Goal: Information Seeking & Learning: Check status

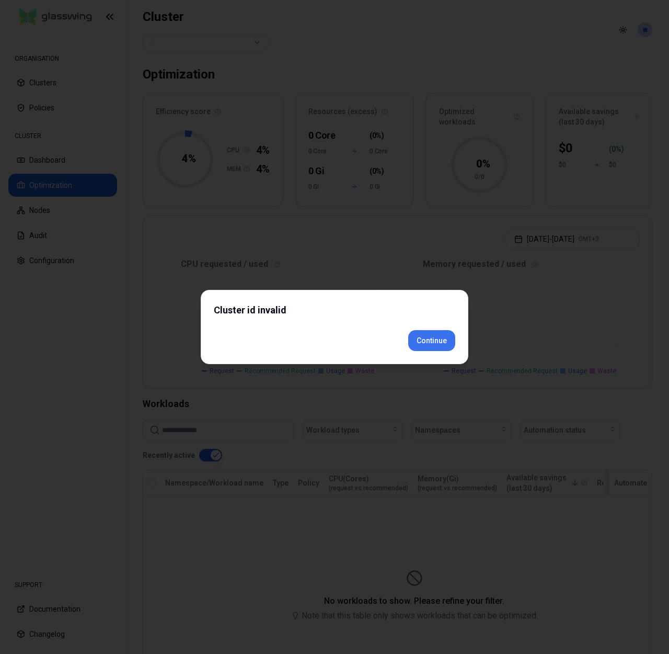
click at [449, 362] on div "Cluster id invalid Continue" at bounding box center [335, 327] width 268 height 74
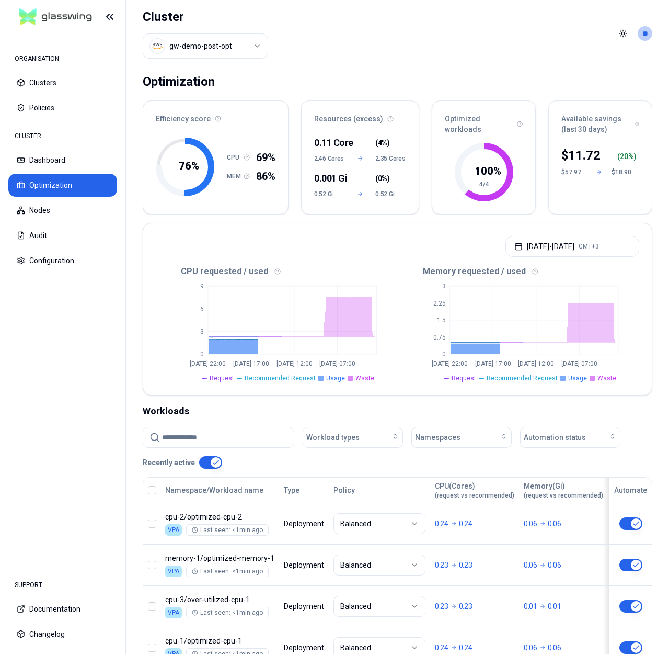
click at [199, 41] on html "ORGANISATION Clusters Policies CLUSTER Dashboard Optimization Nodes Audit Confi…" at bounding box center [334, 327] width 669 height 654
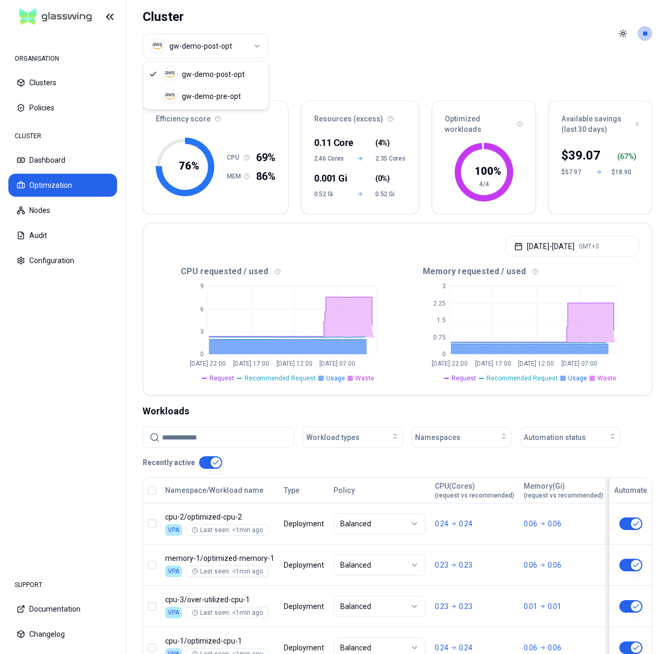
click at [413, 53] on html "ORGANISATION Clusters Policies CLUSTER Dashboard Optimization Nodes Audit Confi…" at bounding box center [334, 327] width 669 height 654
click at [244, 39] on html "ORGANISATION Clusters Policies CLUSTER Dashboard Optimization Nodes Audit Confi…" at bounding box center [334, 327] width 669 height 654
click at [422, 54] on html "ORGANISATION Clusters Policies CLUSTER Dashboard Optimization Nodes Audit Confi…" at bounding box center [334, 327] width 669 height 654
click at [232, 35] on html "ORGANISATION Clusters Policies CLUSTER Dashboard Optimization Nodes Audit Confi…" at bounding box center [334, 327] width 669 height 654
click at [406, 47] on html "ORGANISATION Clusters Policies CLUSTER Dashboard Optimization Nodes Audit Confi…" at bounding box center [334, 327] width 669 height 654
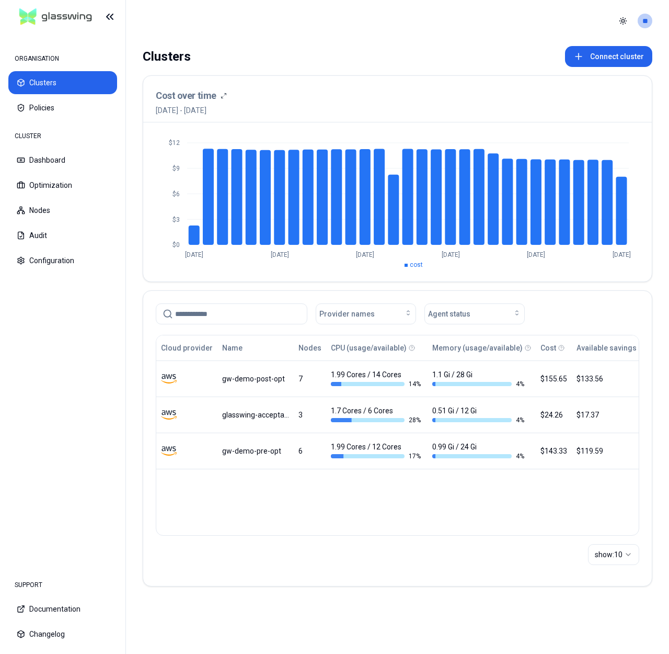
click at [108, 377] on nav "ORGANISATION Clusters Policies CLUSTER Dashboard Optimization Nodes Audit Confi…" at bounding box center [63, 299] width 126 height 532
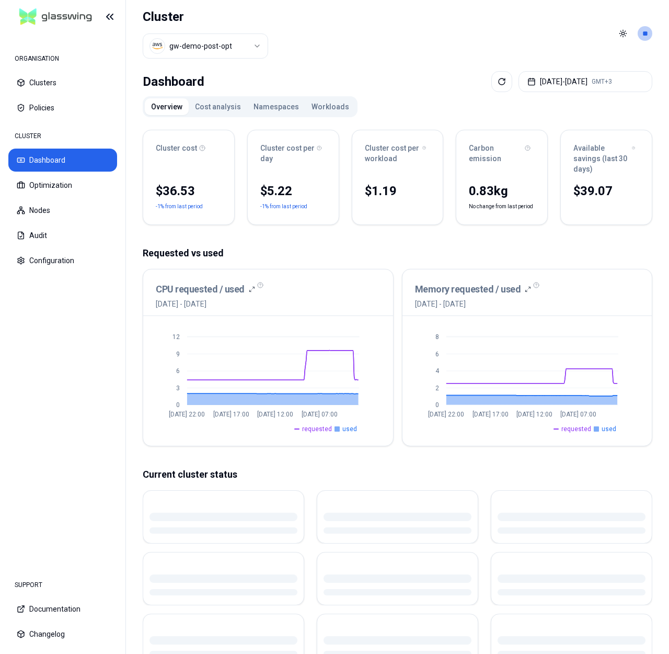
click at [201, 58] on body "ORGANISATION Clusters Policies CLUSTER Dashboard Optimization Nodes Audit Confi…" at bounding box center [334, 327] width 669 height 654
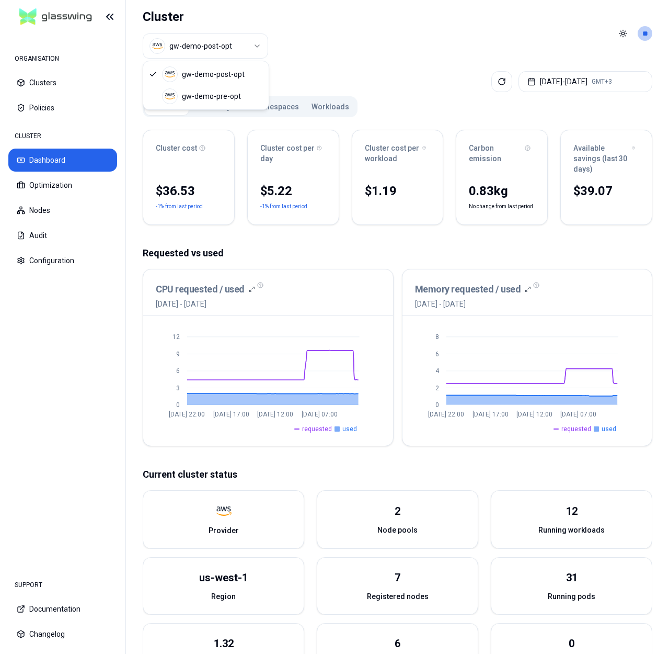
click at [380, 50] on html "ORGANISATION Clusters Policies CLUSTER Dashboard Optimization Nodes Audit Confi…" at bounding box center [334, 327] width 669 height 654
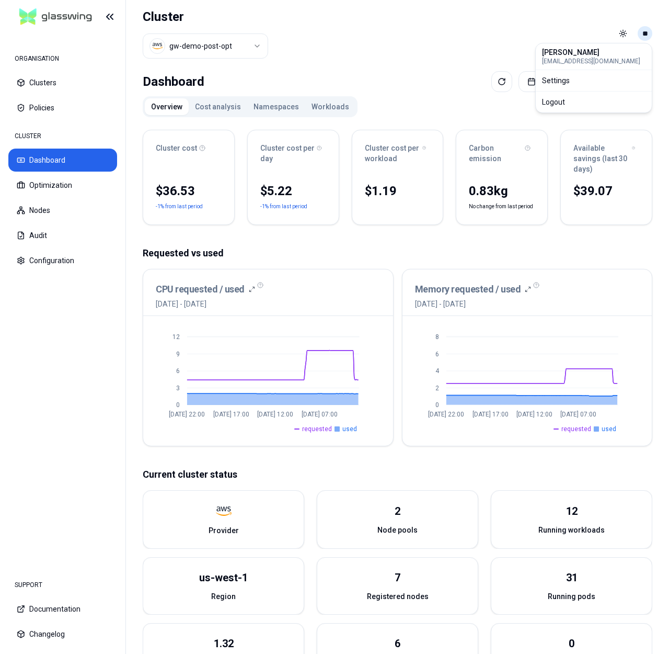
click at [646, 31] on html "ORGANISATION Clusters Policies CLUSTER Dashboard Optimization Nodes Audit Confi…" at bounding box center [334, 327] width 669 height 654
click at [585, 99] on div "Logout" at bounding box center [594, 102] width 112 height 17
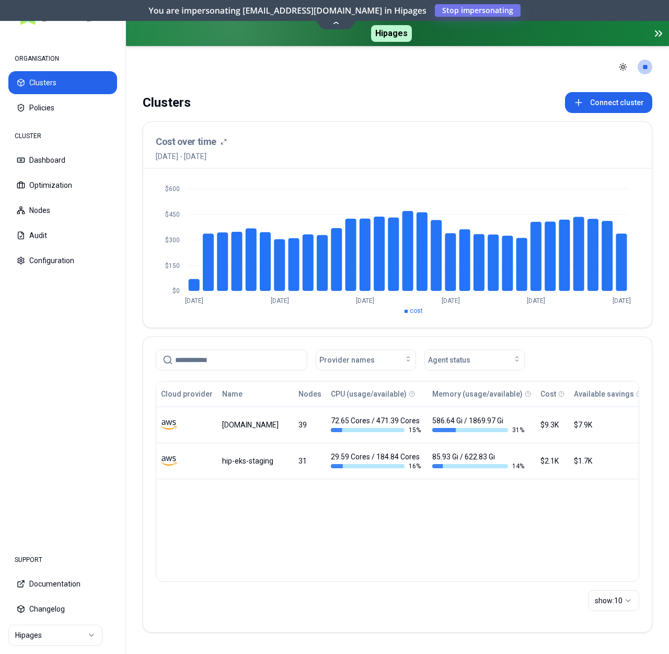
click at [74, 639] on html "ORGANISATION Clusters Policies CLUSTER Dashboard Optimization Nodes Audit Confi…" at bounding box center [334, 327] width 669 height 654
click at [342, 528] on html "ORGANISATION Clusters Policies CLUSTER Dashboard Optimization Nodes Audit Confi…" at bounding box center [334, 327] width 669 height 654
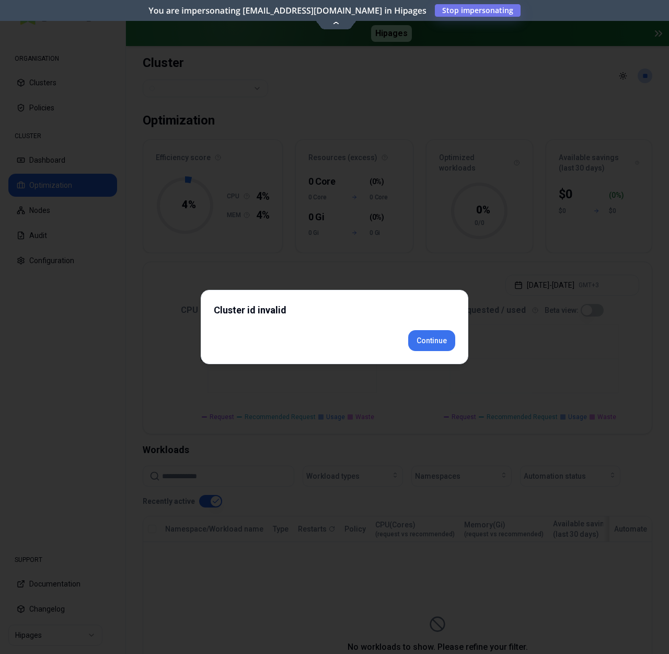
click at [427, 365] on body "ORGANISATION Clusters Policies CLUSTER Dashboard Optimization Nodes Audit Confi…" at bounding box center [334, 327] width 669 height 654
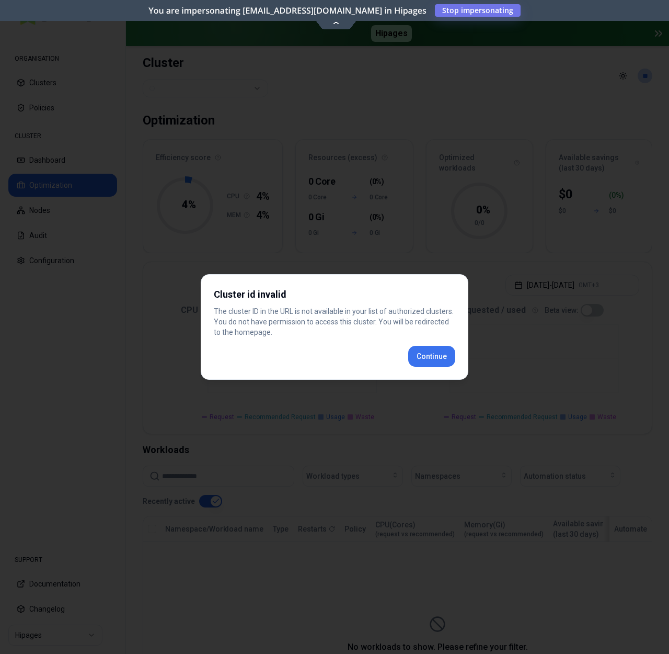
click at [434, 358] on div "Cluster id invalid The cluster ID in the URL is not available in your list of a…" at bounding box center [335, 327] width 268 height 106
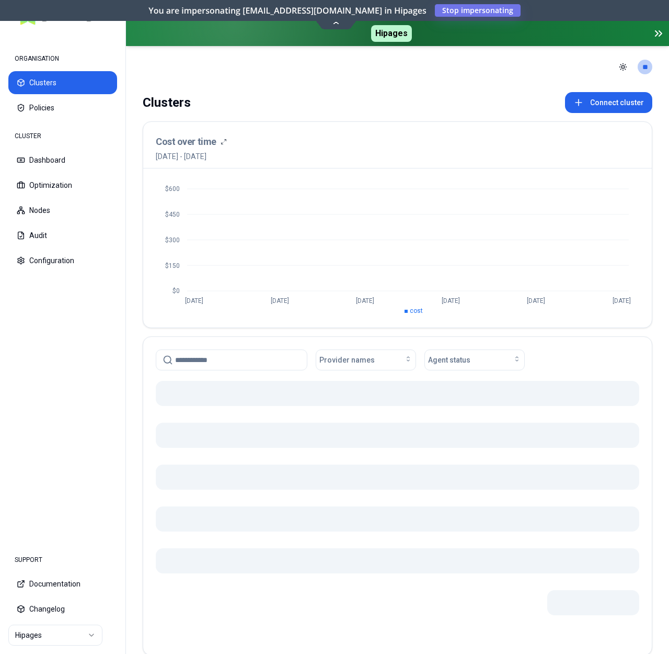
click at [19, 636] on html "ORGANISATION Clusters Policies CLUSTER Dashboard Optimization Nodes Audit Confi…" at bounding box center [334, 327] width 669 height 654
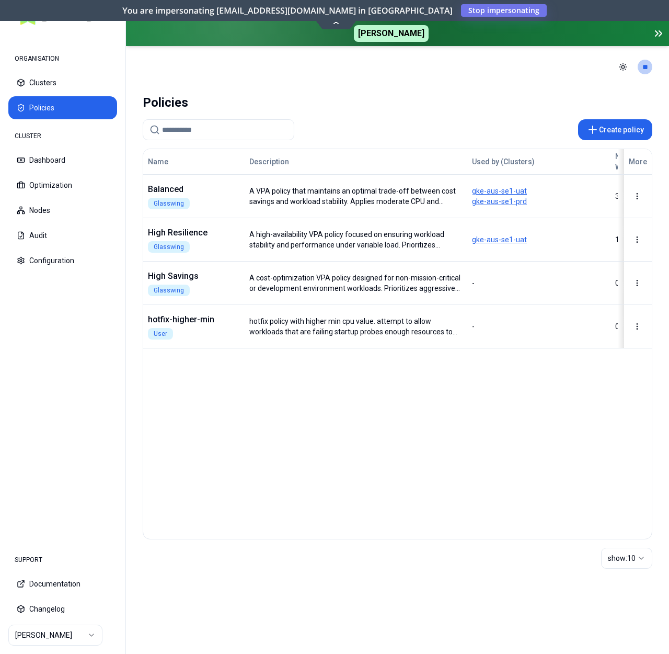
click at [71, 146] on div "CLUSTER Dashboard Optimization Nodes Audit Configuration" at bounding box center [62, 199] width 109 height 146
click at [69, 155] on button "Dashboard" at bounding box center [62, 160] width 109 height 23
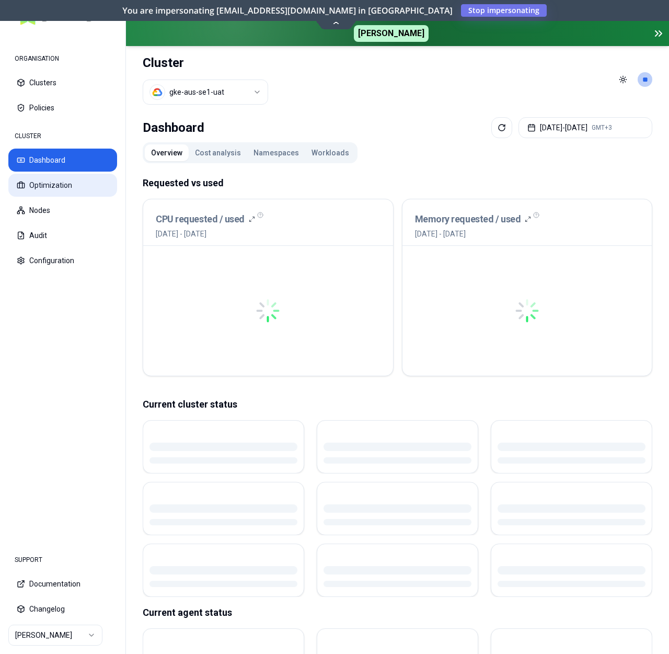
click at [72, 185] on button "Optimization" at bounding box center [62, 185] width 109 height 23
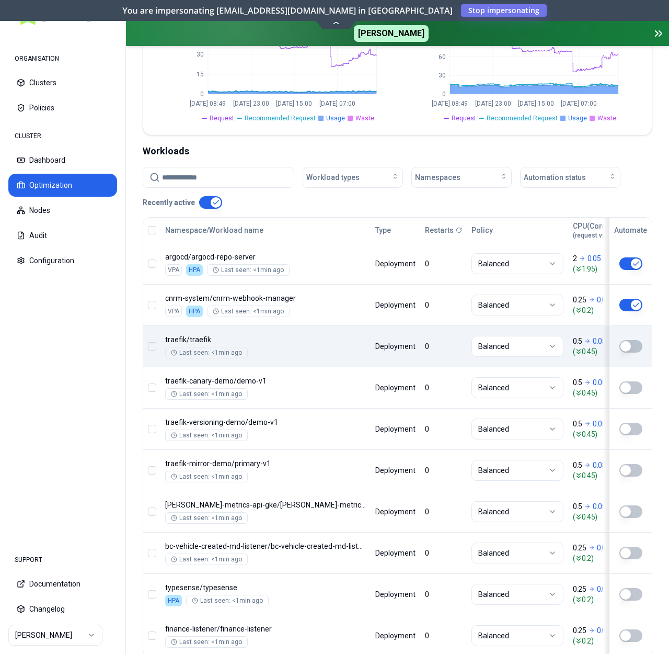
scroll to position [294, 0]
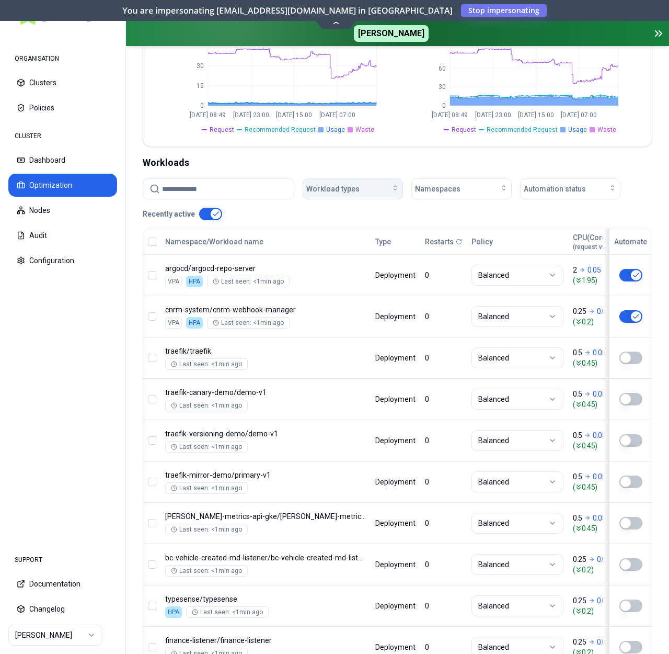
click at [353, 191] on span "Workload types" at bounding box center [332, 189] width 53 height 10
click at [348, 205] on div "CronJob" at bounding box center [354, 212] width 99 height 17
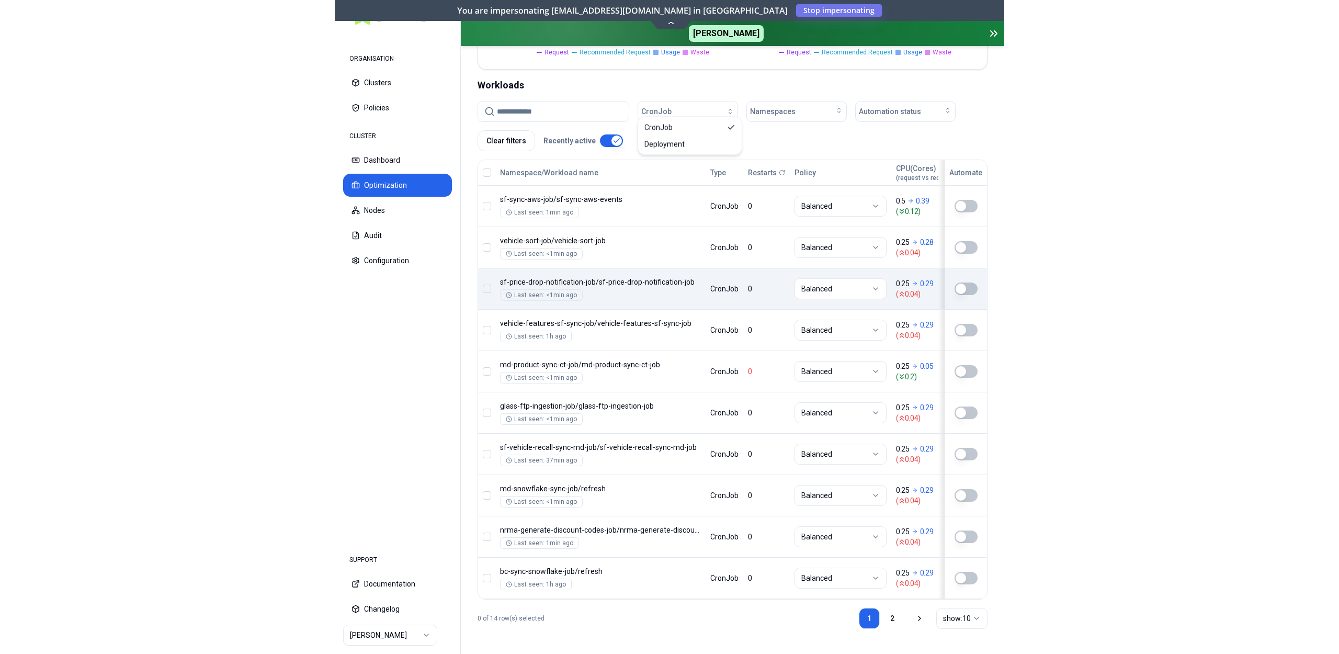
scroll to position [379, 0]
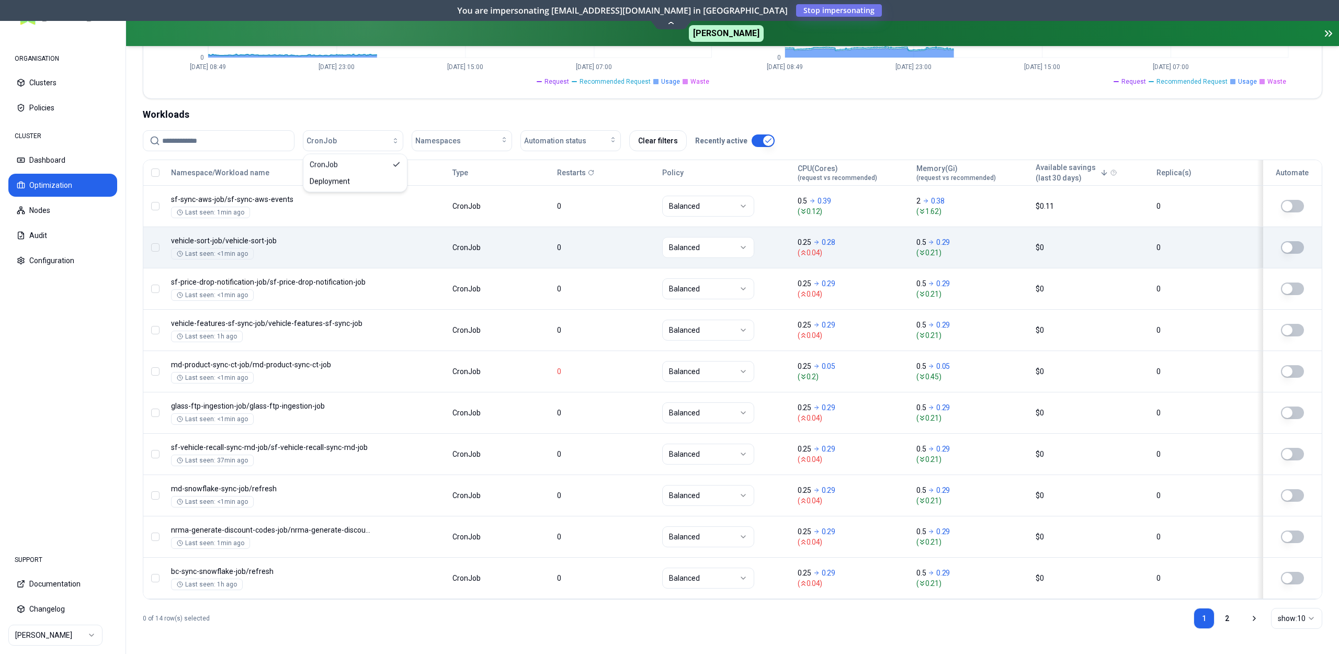
scroll to position [336, 0]
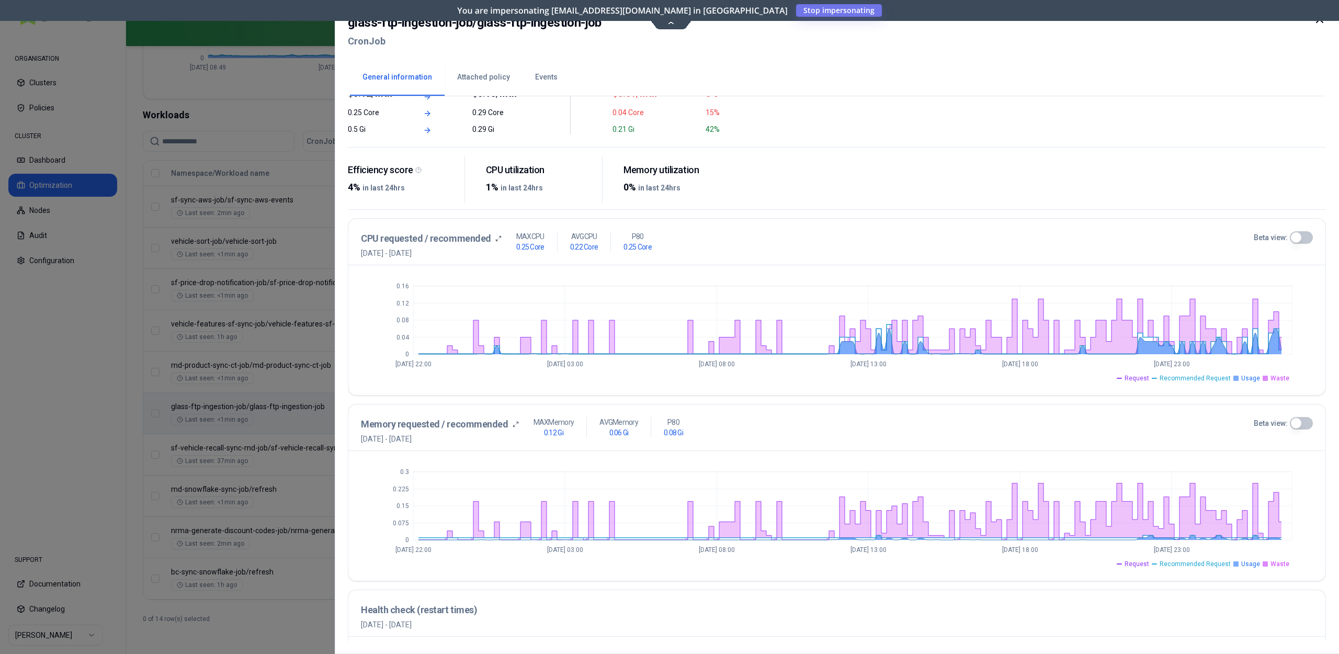
scroll to position [21, 0]
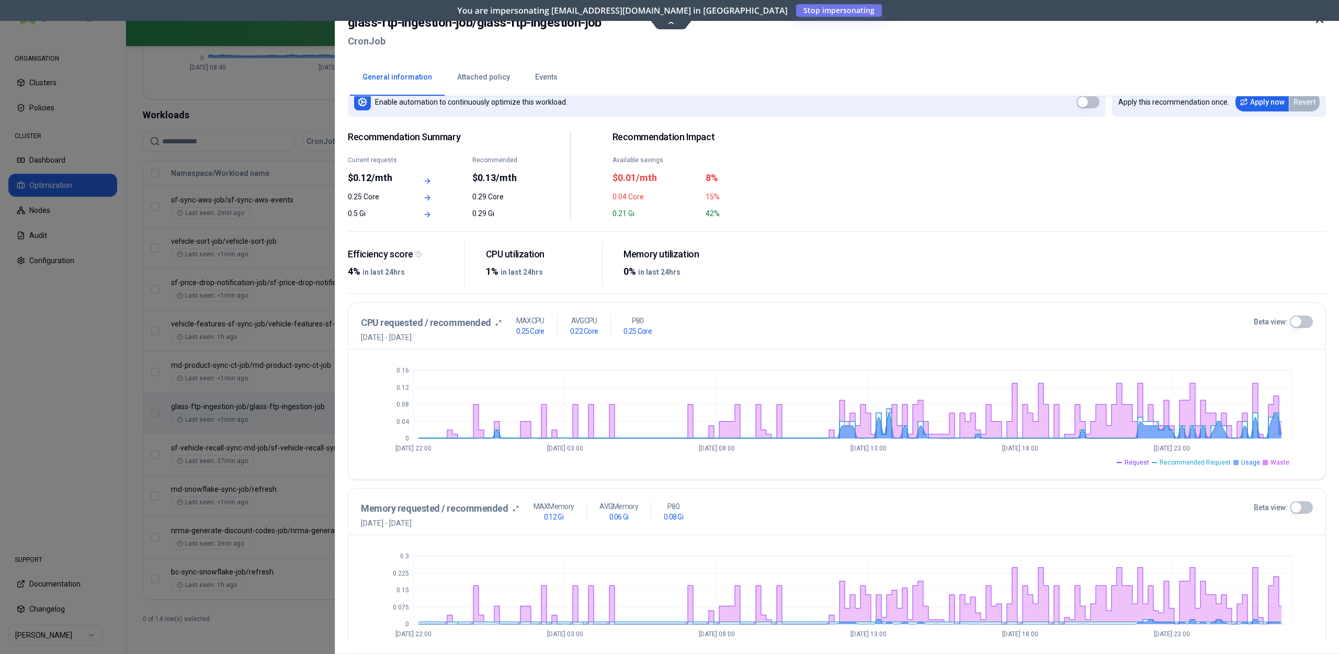
click at [669, 23] on icon at bounding box center [1319, 19] width 13 height 13
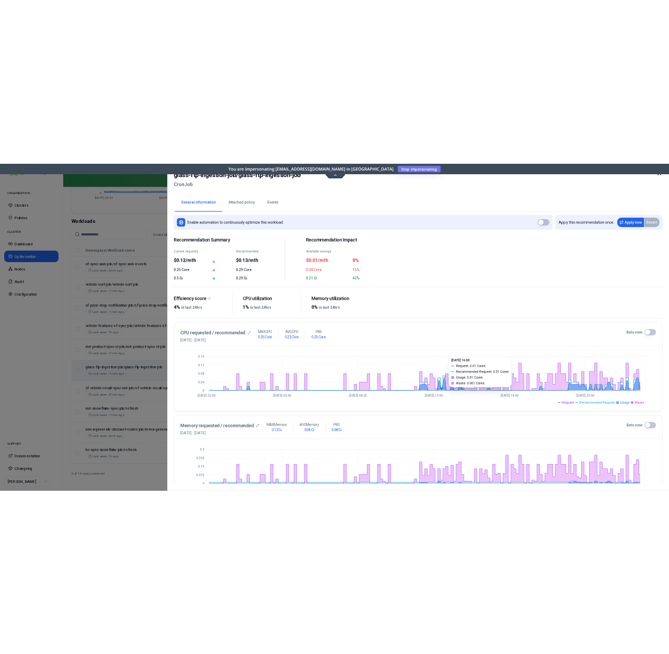
scroll to position [14, 0]
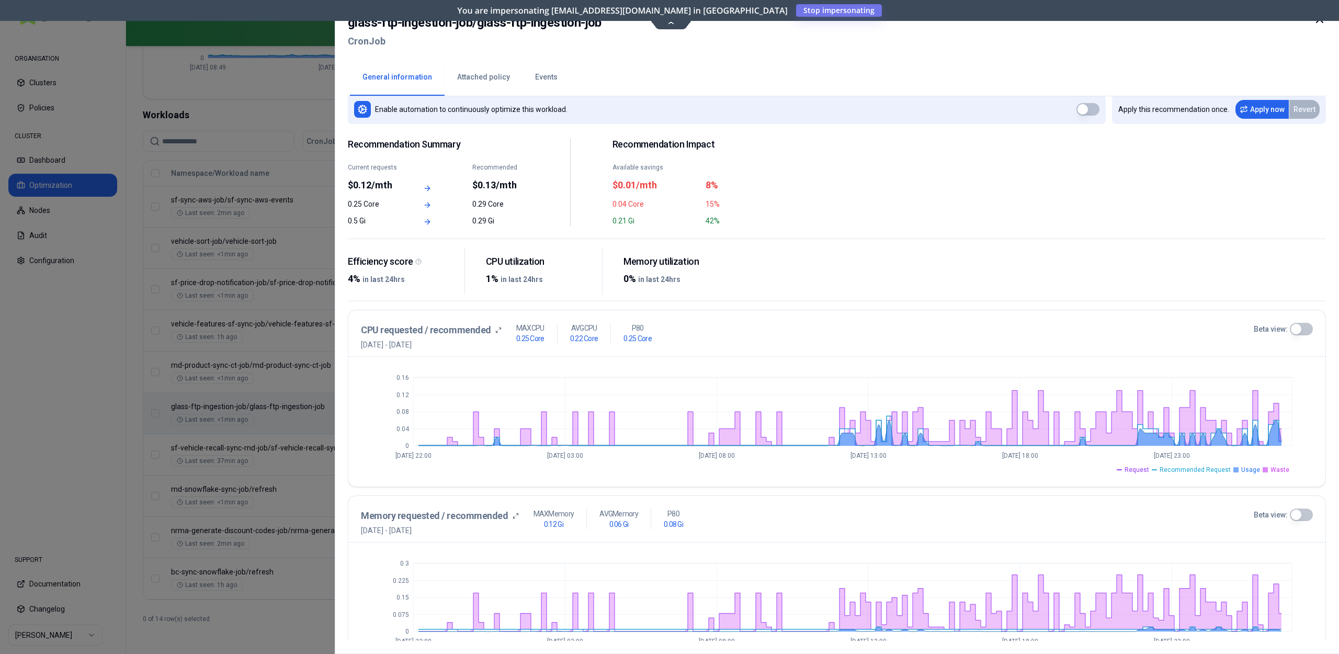
click at [669, 24] on icon at bounding box center [1319, 19] width 13 height 13
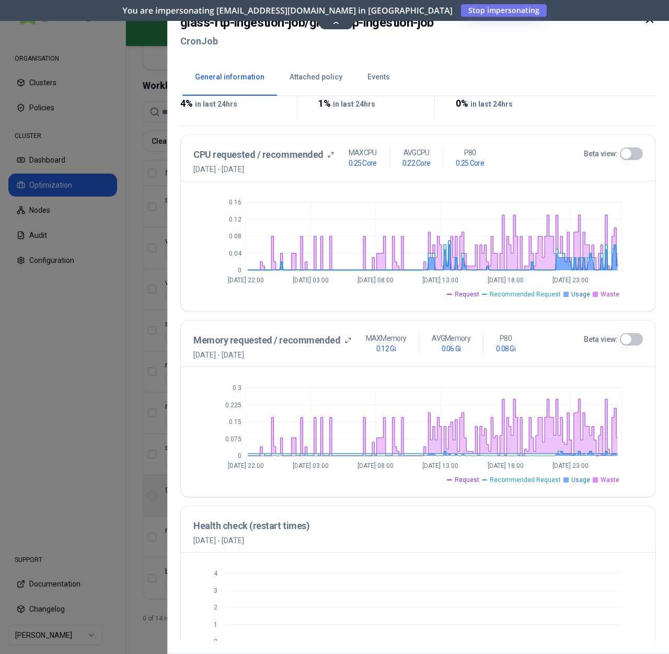
scroll to position [132, 0]
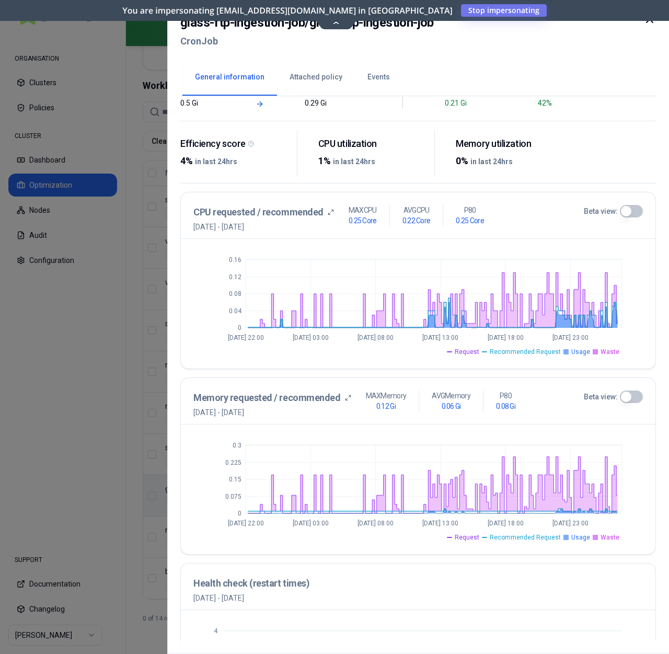
click at [323, 82] on button "Attached policy" at bounding box center [316, 77] width 78 height 37
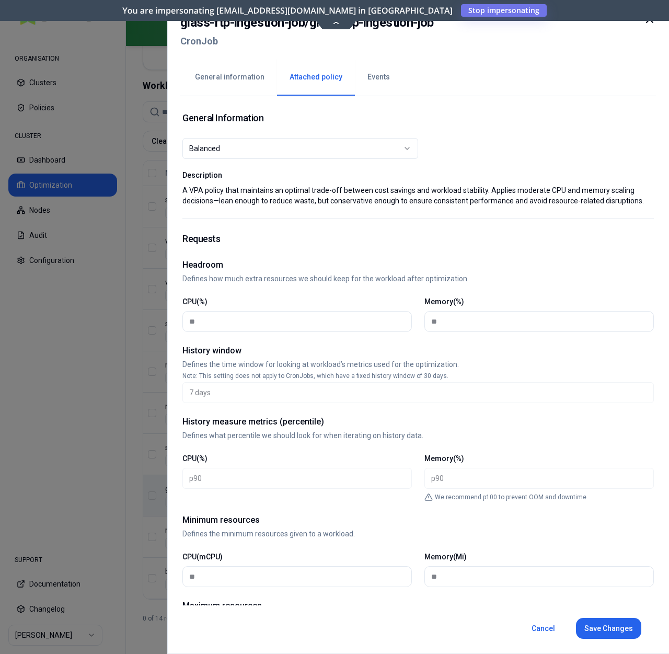
click at [378, 85] on button "Events" at bounding box center [379, 77] width 48 height 37
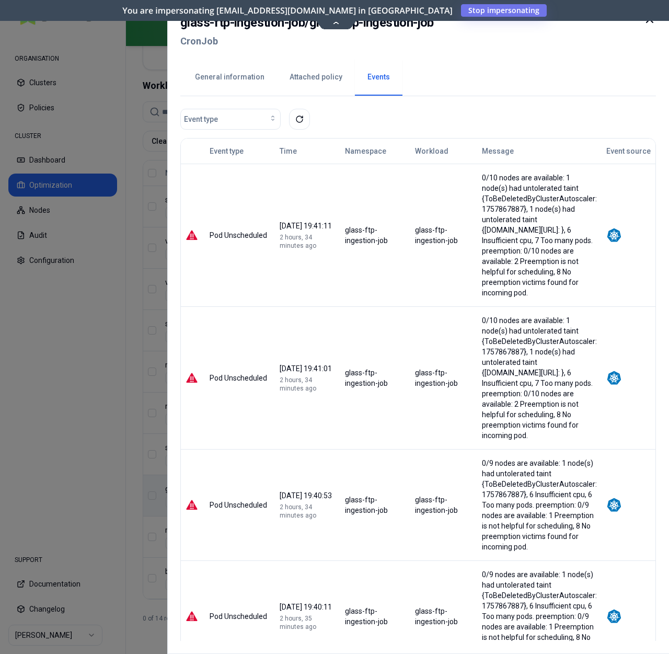
click at [208, 82] on button "General information" at bounding box center [230, 77] width 95 height 37
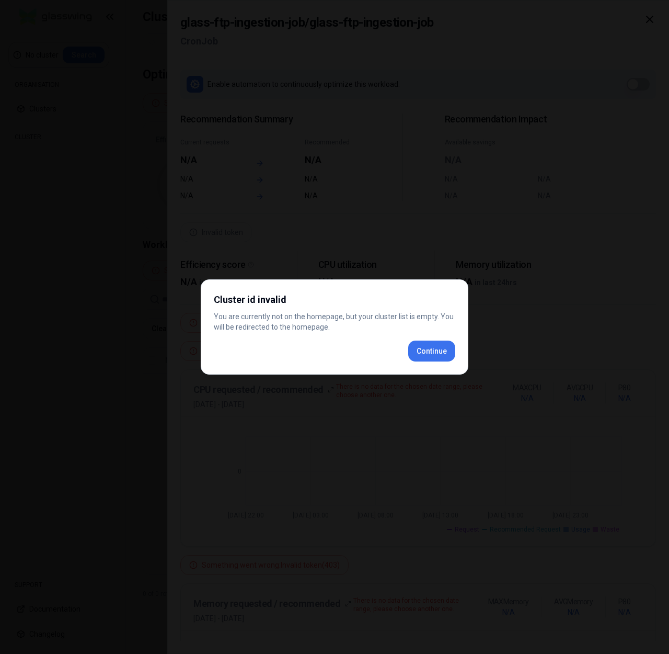
click at [437, 356] on div "Cluster id invalid You are currently not on the homepage, but your cluster list…" at bounding box center [335, 326] width 268 height 95
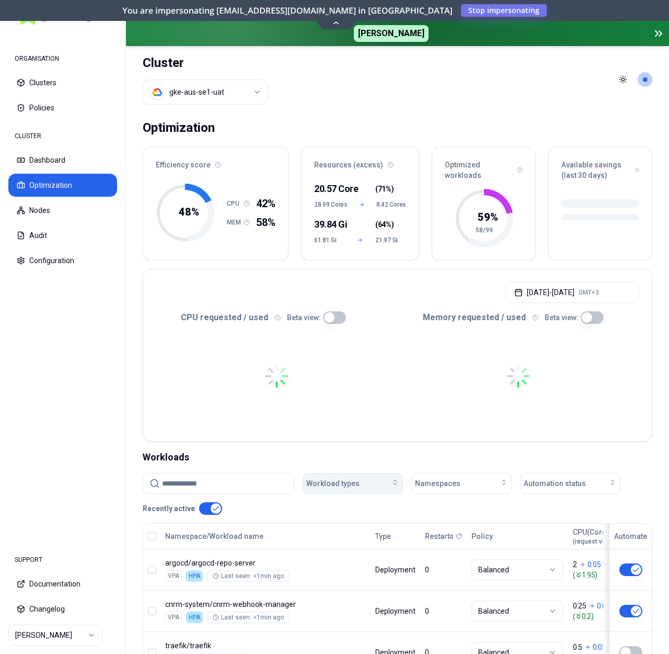
click at [336, 486] on span "Workload types" at bounding box center [332, 483] width 53 height 10
click at [340, 510] on div "CronJob" at bounding box center [354, 506] width 99 height 17
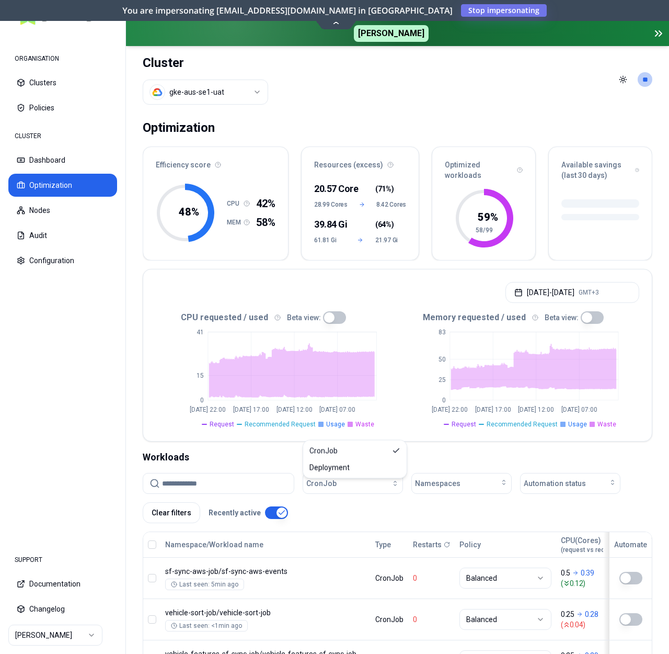
scroll to position [330, 0]
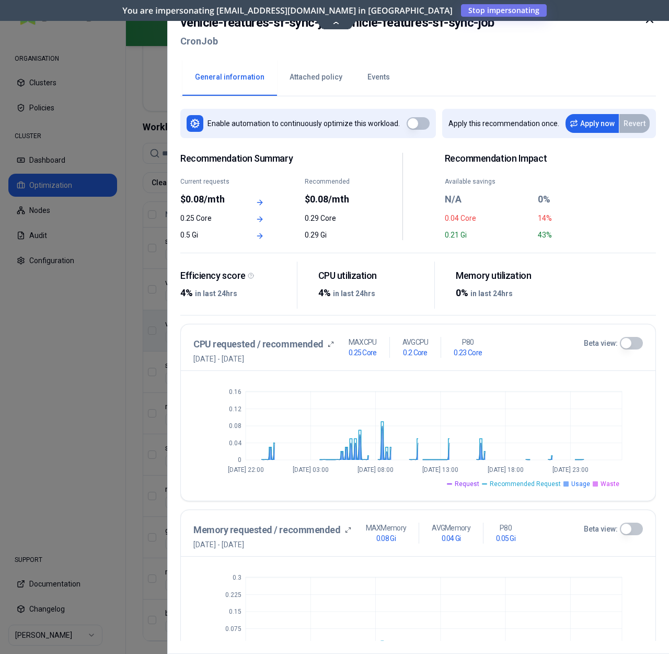
click at [650, 22] on icon at bounding box center [650, 19] width 13 height 13
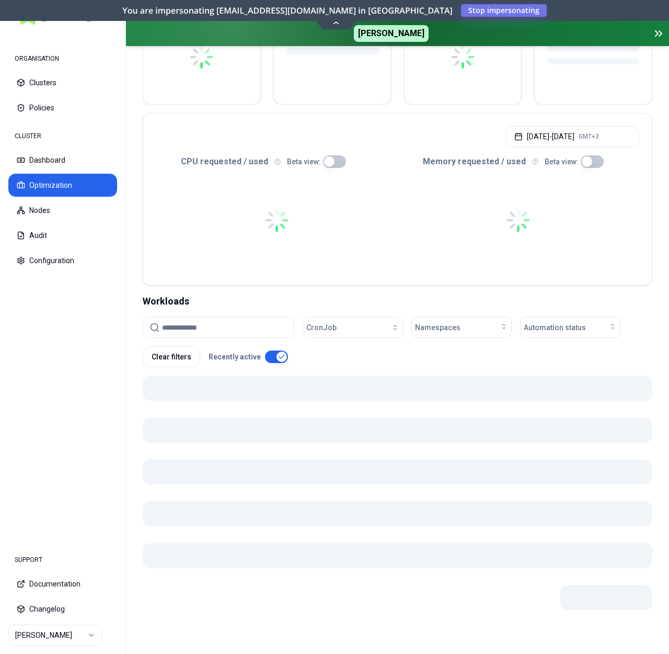
scroll to position [379, 0]
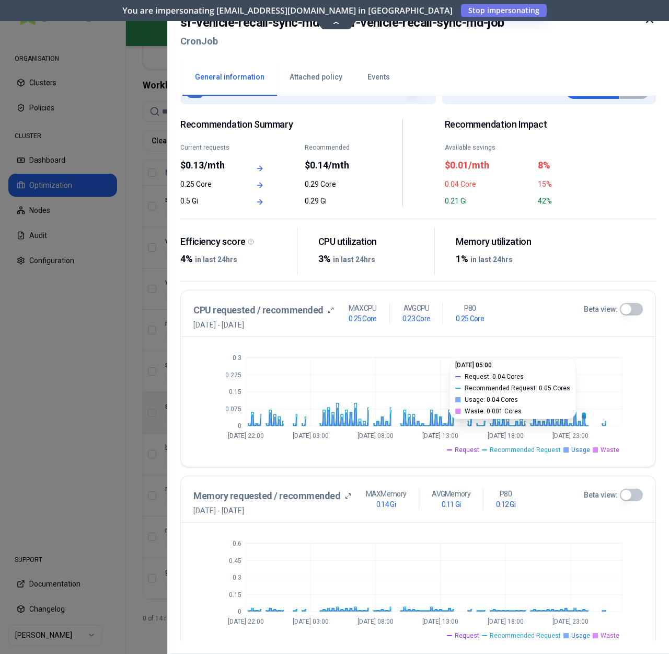
scroll to position [232, 0]
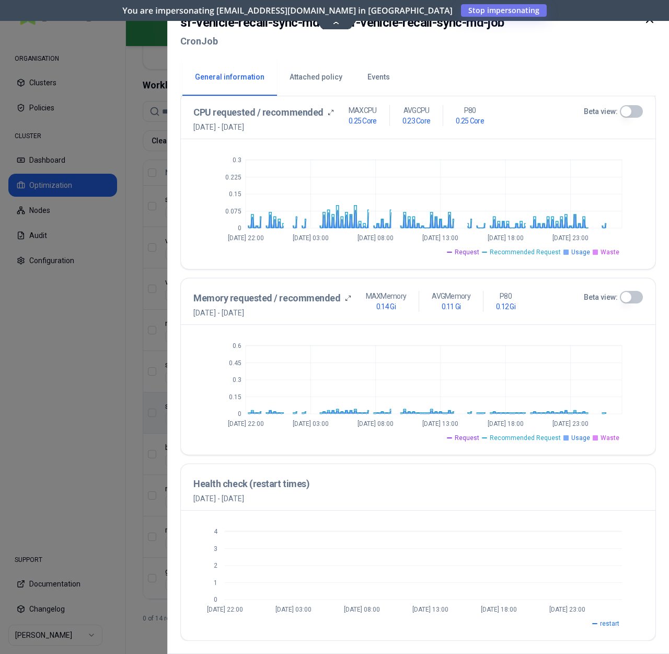
click at [652, 25] on icon at bounding box center [650, 19] width 13 height 13
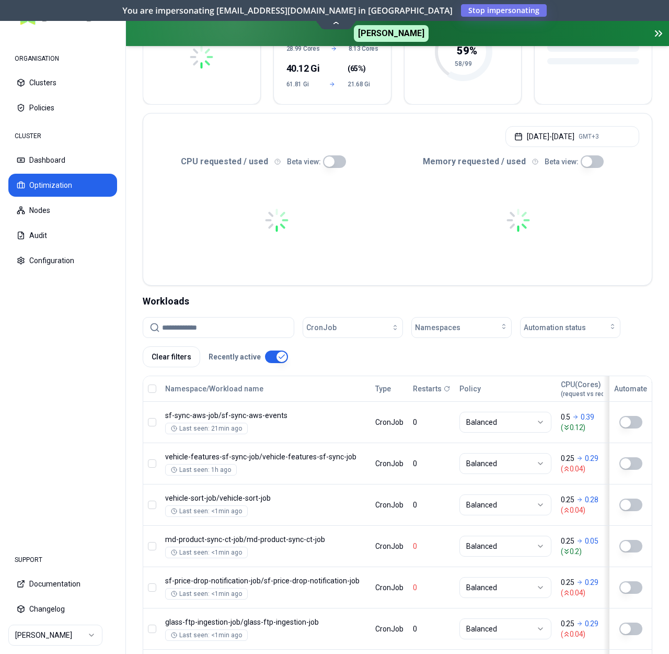
scroll to position [379, 0]
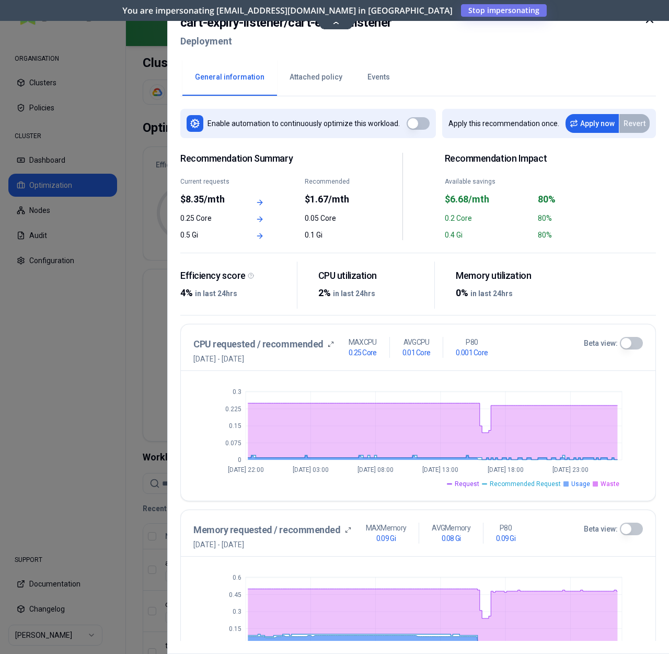
click at [651, 24] on icon at bounding box center [650, 19] width 13 height 13
